Goal: Check status: Check status

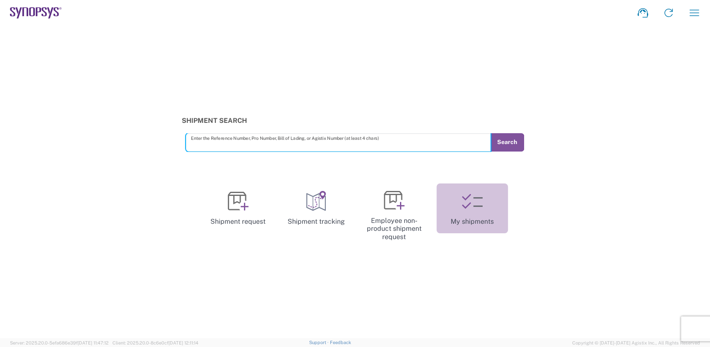
drag, startPoint x: 471, startPoint y: 195, endPoint x: 480, endPoint y: 197, distance: 9.4
click at [472, 195] on icon at bounding box center [472, 201] width 21 height 21
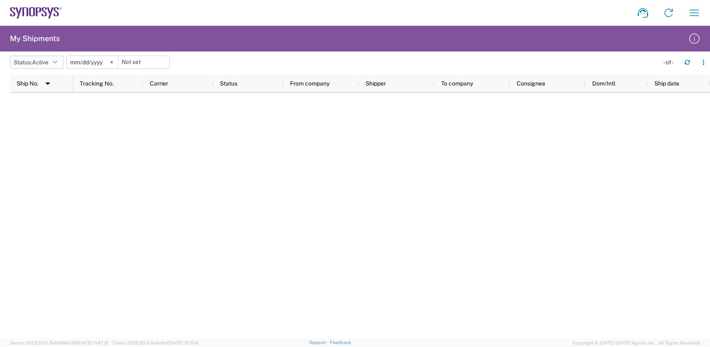
click at [61, 61] on button "Status: Active" at bounding box center [37, 62] width 54 height 13
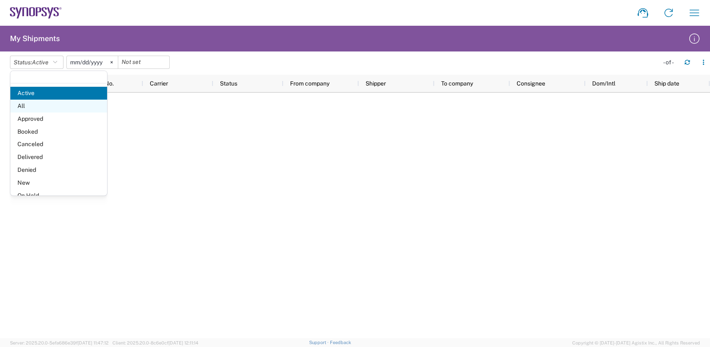
click at [37, 103] on span "All" at bounding box center [58, 106] width 97 height 13
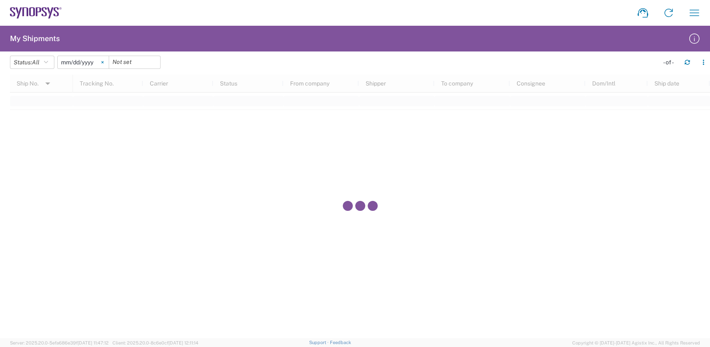
click at [104, 63] on icon at bounding box center [102, 62] width 2 height 2
click at [89, 63] on input "date" at bounding box center [83, 62] width 51 height 12
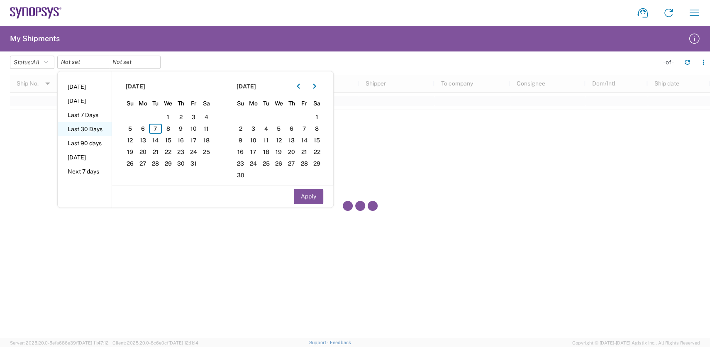
click at [97, 127] on li "Last 30 Days" at bounding box center [85, 129] width 54 height 14
type input "2025-09-08"
type input "2025-10-07"
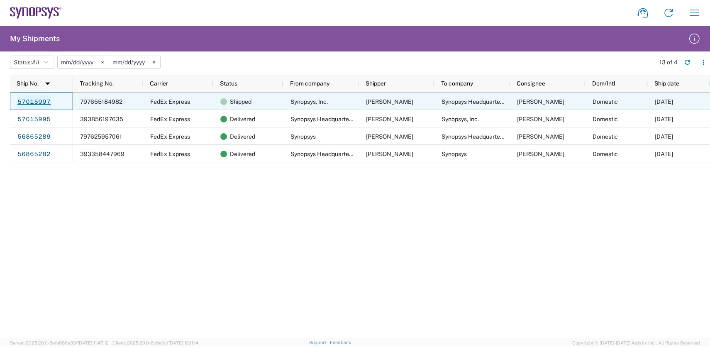
click at [42, 103] on link "57015997" at bounding box center [34, 101] width 34 height 13
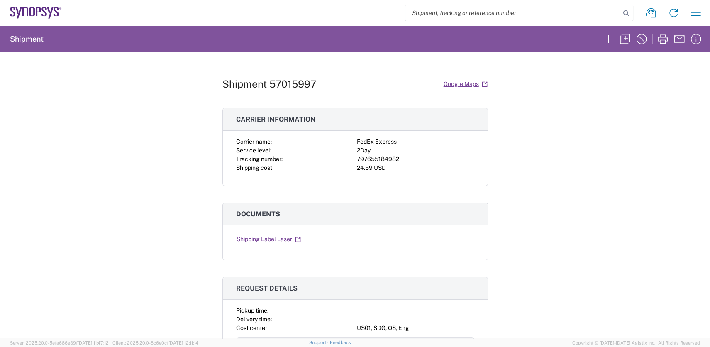
click at [387, 157] on div "797655184982" at bounding box center [415, 159] width 117 height 9
copy div "797655184982"
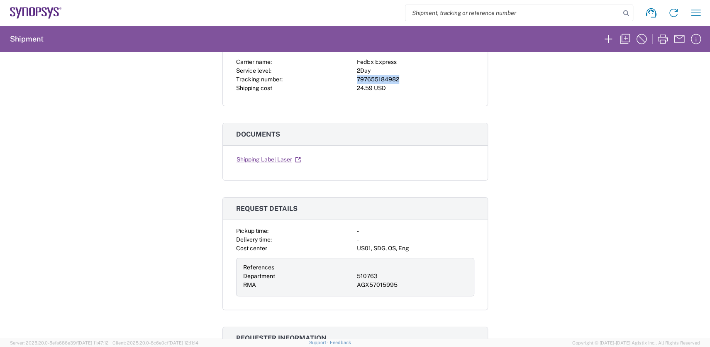
scroll to position [133, 0]
